Goal: Information Seeking & Learning: Learn about a topic

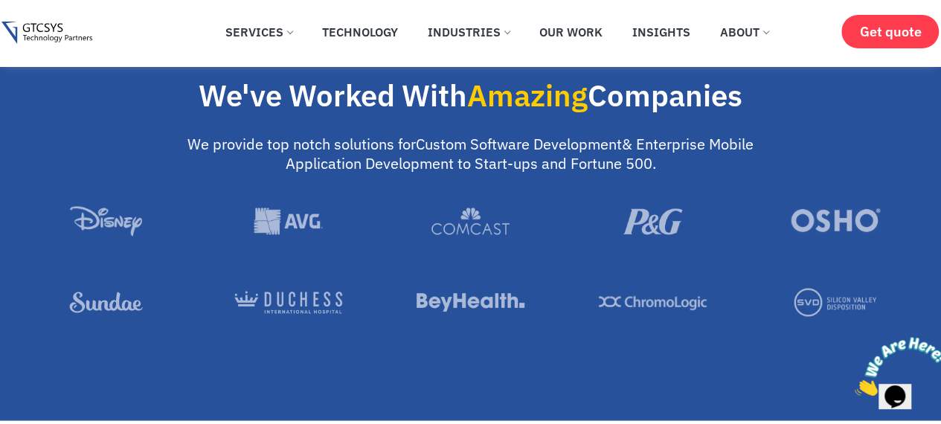
scroll to position [1116, 0]
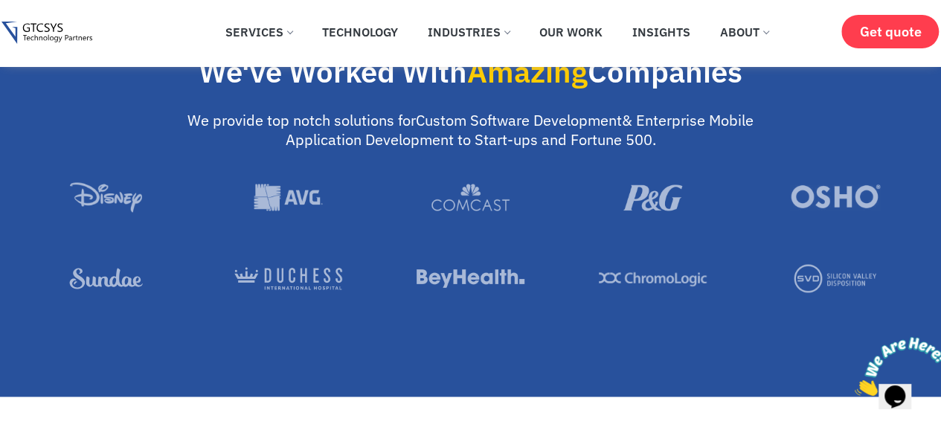
drag, startPoint x: 579, startPoint y: 267, endPoint x: 726, endPoint y: 289, distance: 148.9
click at [726, 289] on div at bounding box center [653, 278] width 182 height 28
drag, startPoint x: 778, startPoint y: 209, endPoint x: 921, endPoint y: 218, distance: 143.9
click at [921, 218] on div at bounding box center [471, 223] width 912 height 82
drag, startPoint x: 396, startPoint y: 269, endPoint x: 549, endPoint y: 282, distance: 153.8
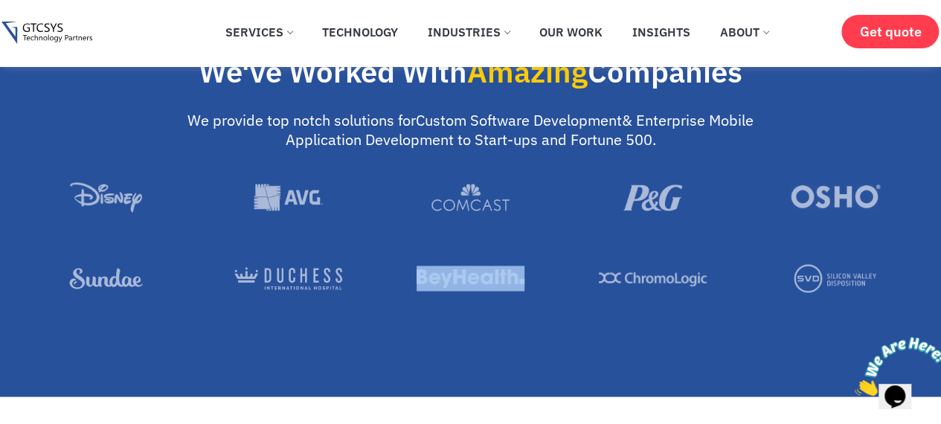
click at [549, 282] on div at bounding box center [471, 278] width 182 height 28
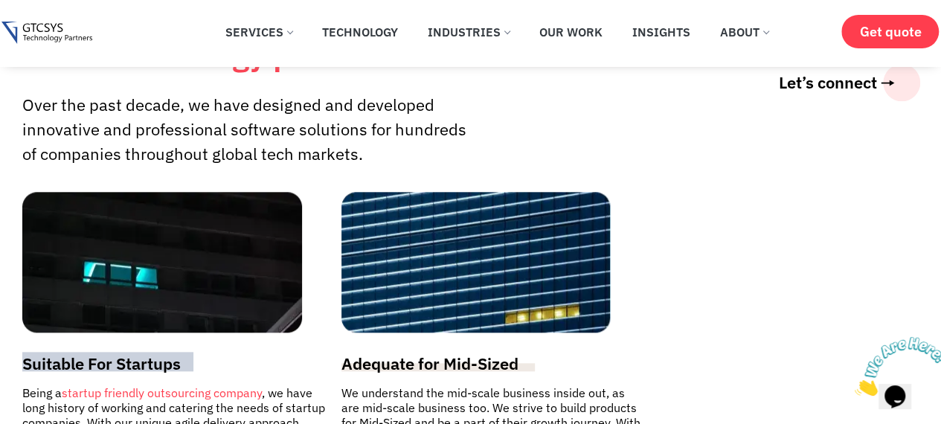
scroll to position [3572, 0]
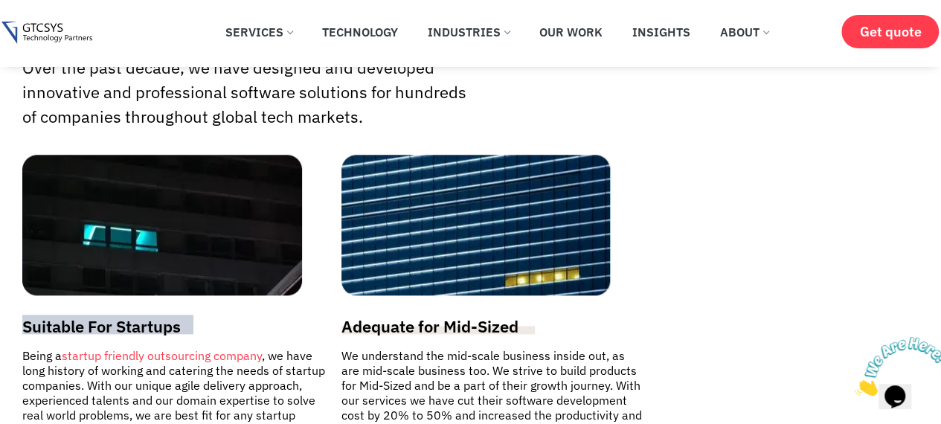
click at [235, 336] on h3 "Suitable For Startups" at bounding box center [174, 326] width 304 height 19
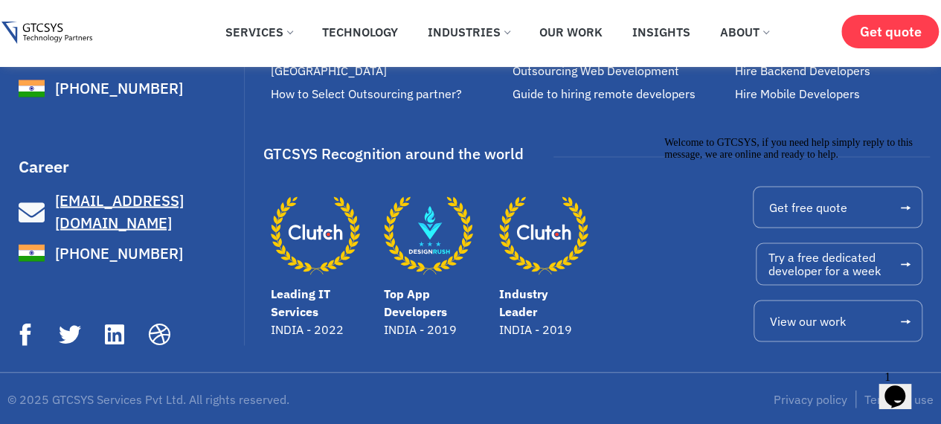
scroll to position [9879, 0]
click at [162, 330] on icon at bounding box center [159, 333] width 25 height 25
click at [158, 328] on icon at bounding box center [159, 333] width 25 height 25
click at [317, 234] on icon "Leading IT Services" at bounding box center [315, 235] width 89 height 89
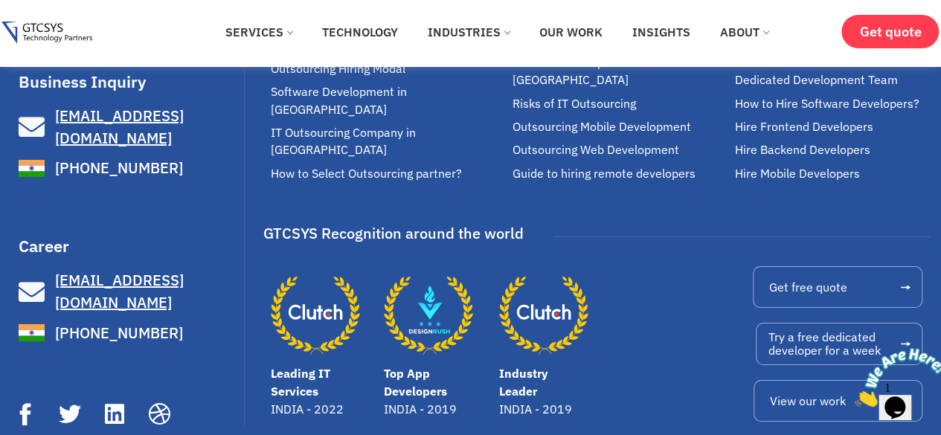
scroll to position [2568, 0]
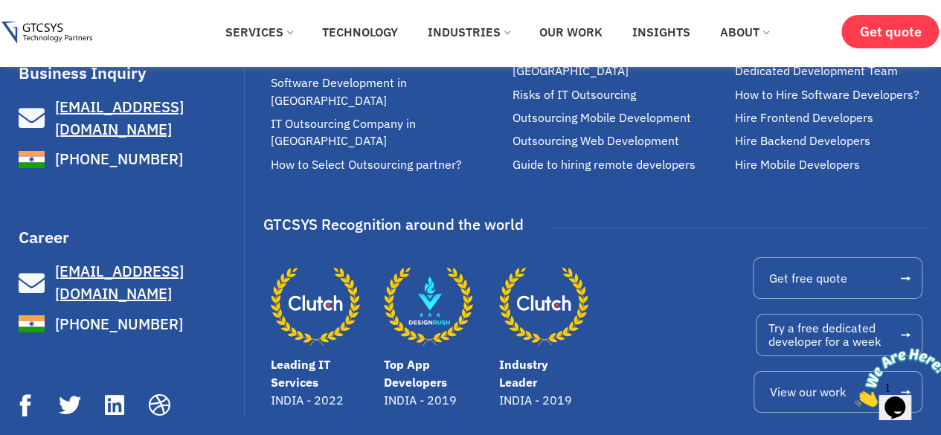
click at [548, 295] on icon "Industry Leader" at bounding box center [551, 303] width 40 height 16
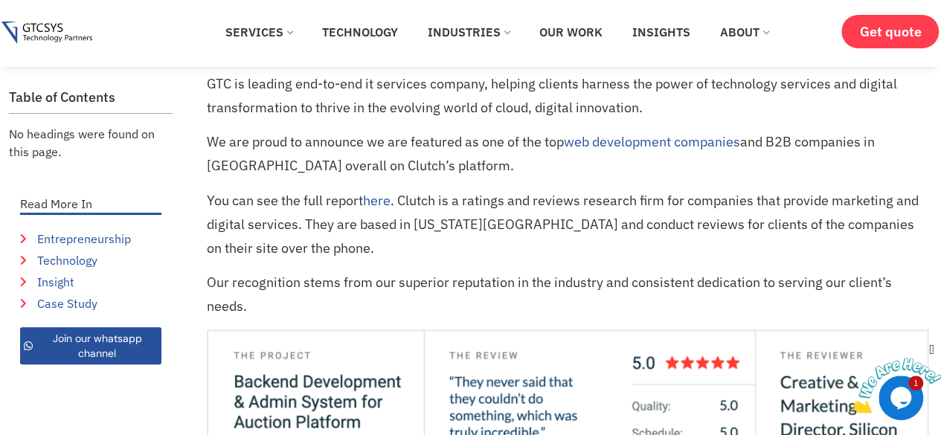
scroll to position [595, 0]
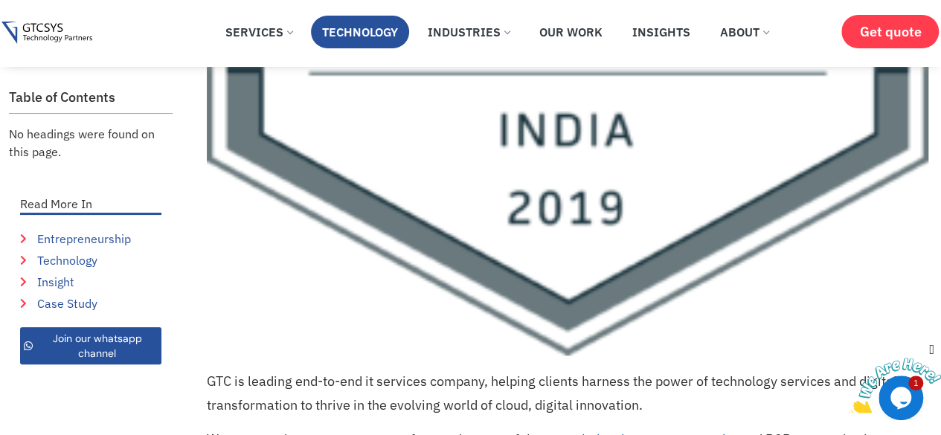
click at [375, 29] on link "Technology" at bounding box center [360, 32] width 98 height 33
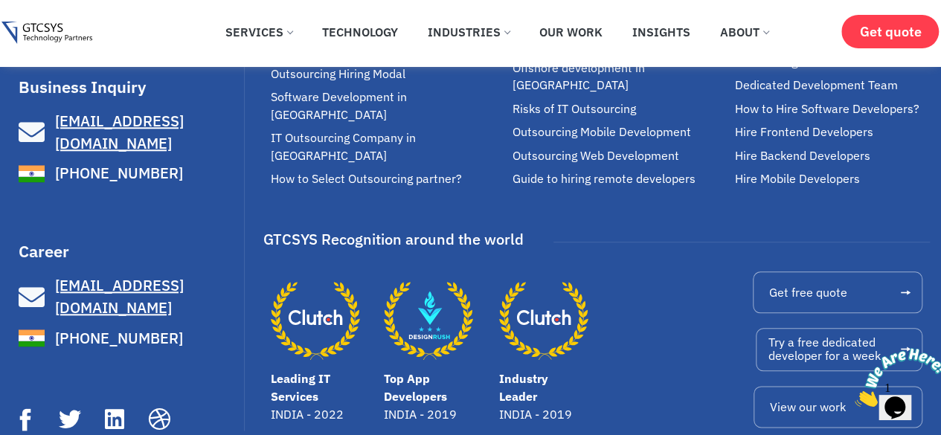
scroll to position [6366, 0]
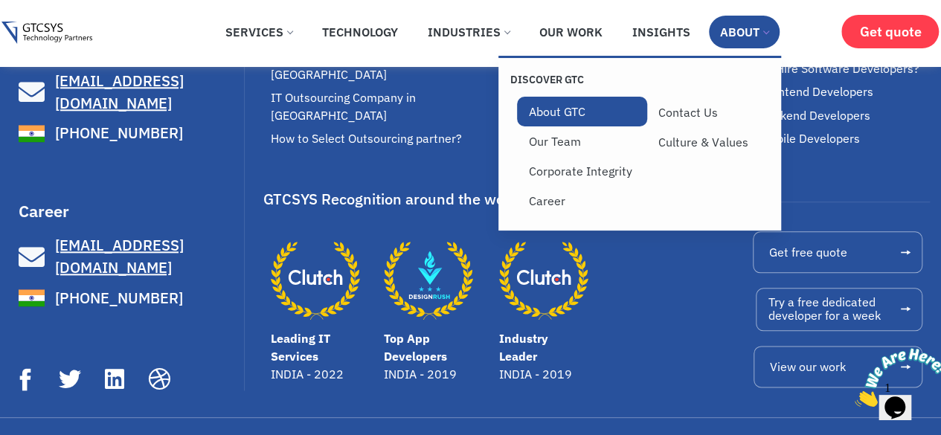
click at [563, 115] on link "About GTC" at bounding box center [582, 112] width 130 height 30
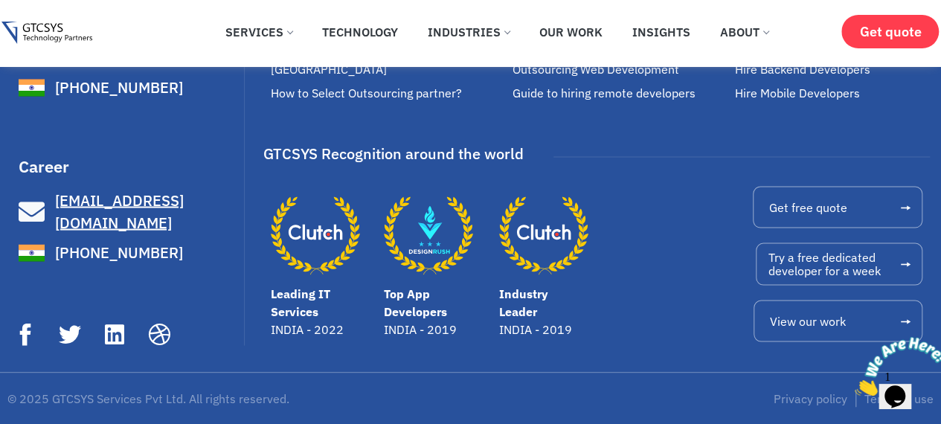
scroll to position [5653, 0]
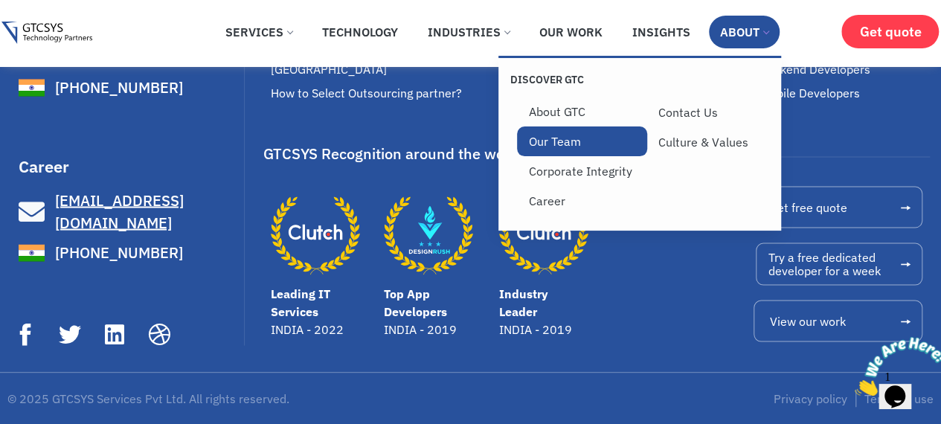
click at [583, 151] on link "Our Team" at bounding box center [582, 142] width 130 height 30
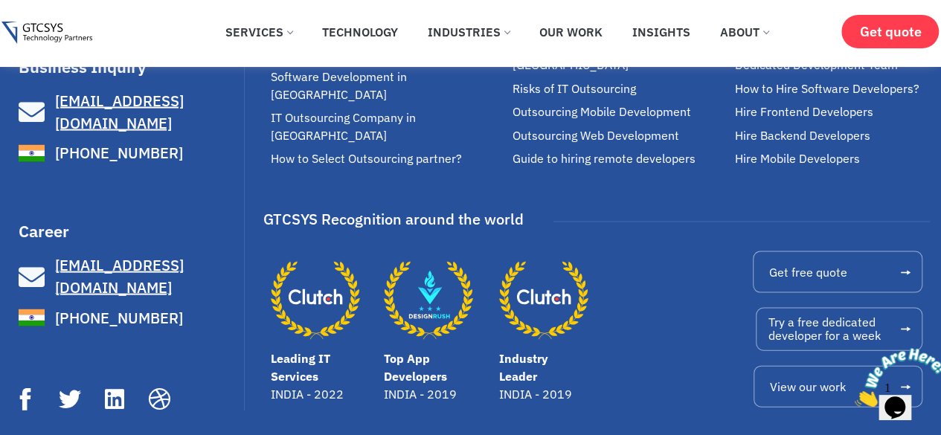
scroll to position [4261, 0]
